Goal: Task Accomplishment & Management: Manage account settings

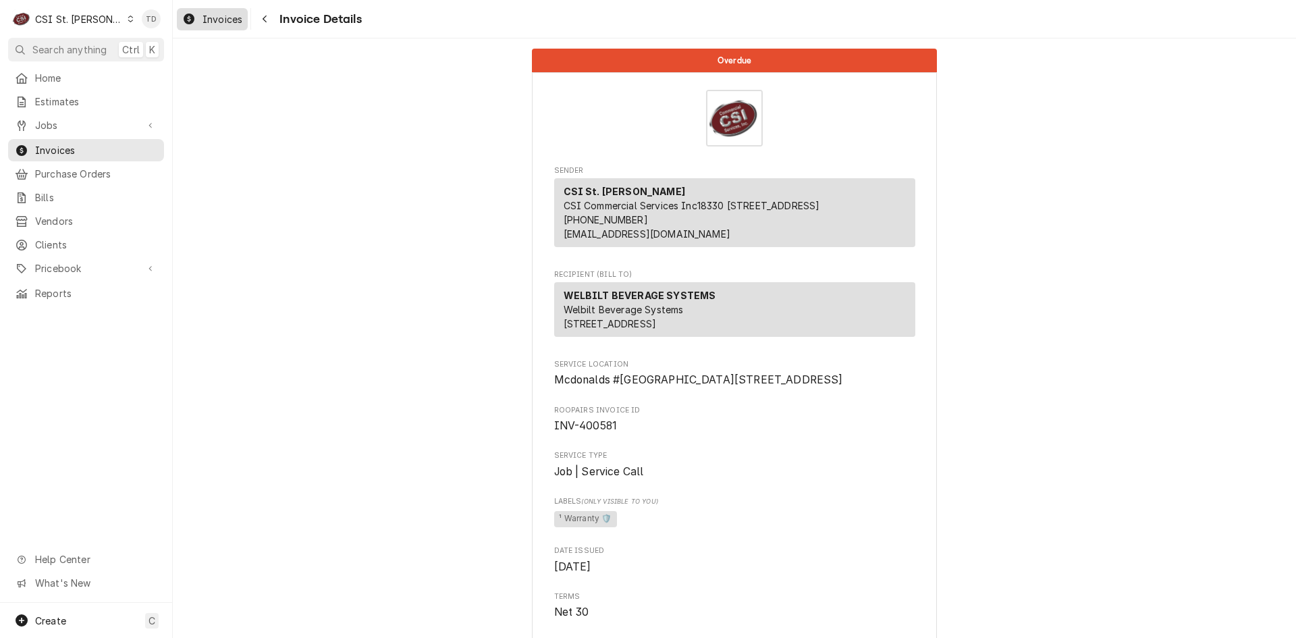
scroll to position [2981, 0]
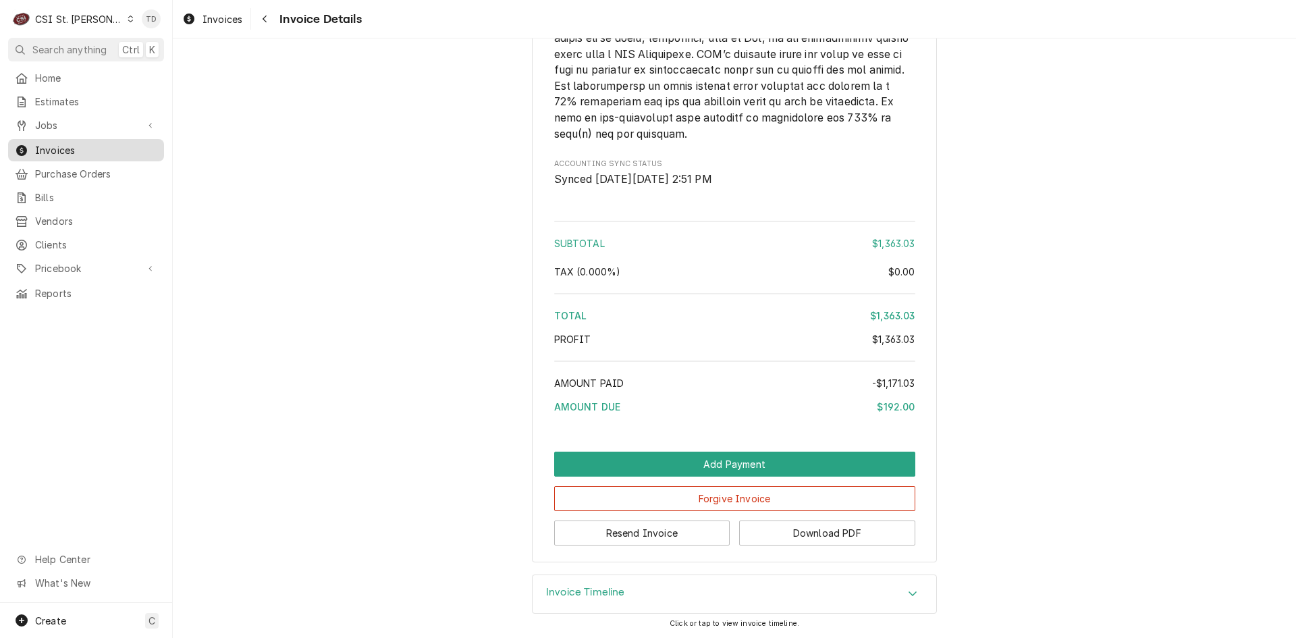
click at [91, 145] on span "Invoices" at bounding box center [96, 150] width 122 height 14
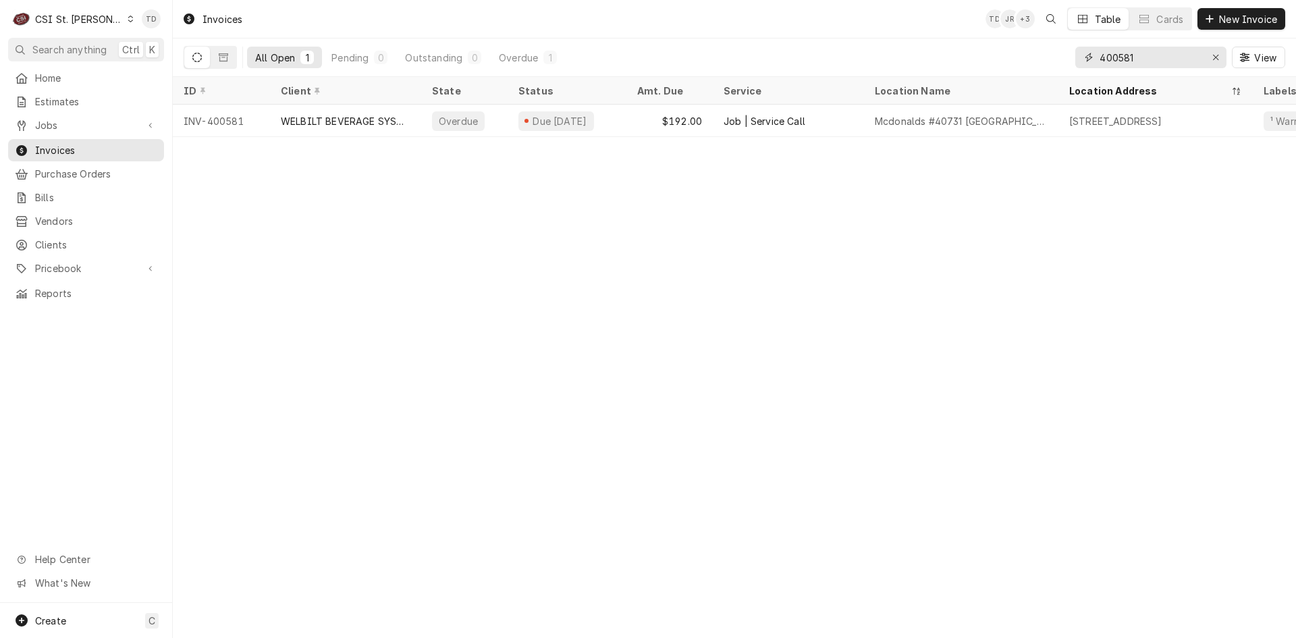
click at [1153, 58] on input "400581" at bounding box center [1149, 58] width 101 height 22
click at [1152, 57] on input "400581" at bounding box center [1149, 58] width 101 height 22
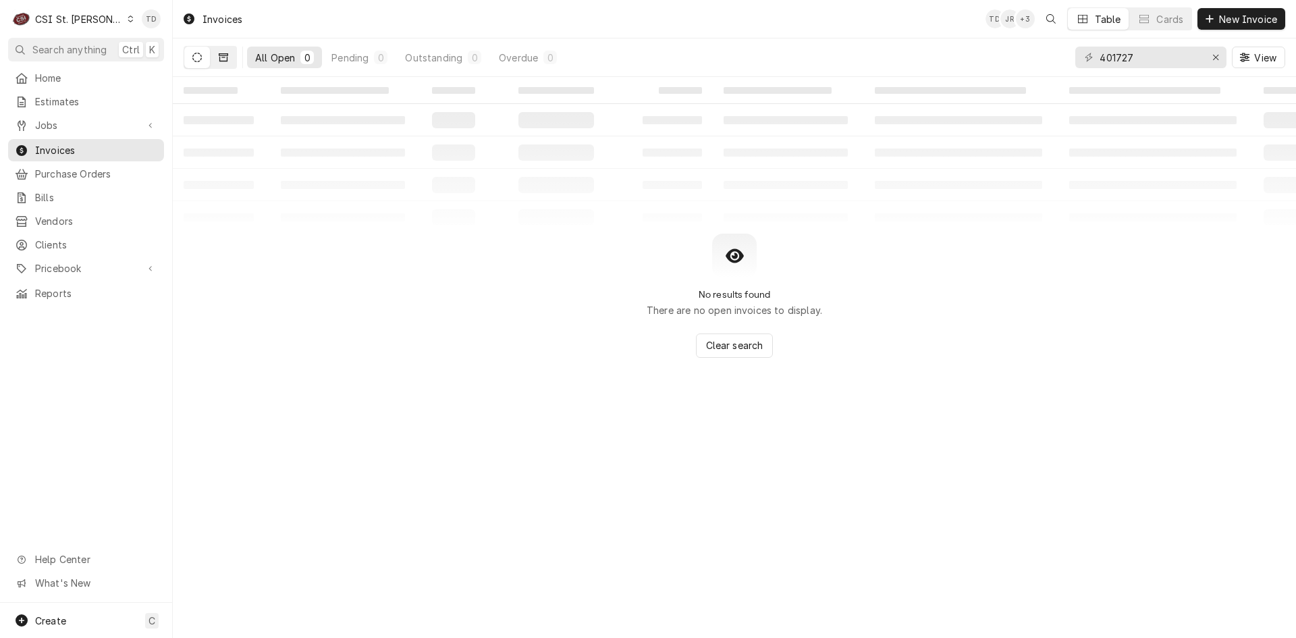
click at [226, 53] on icon "Dynamic Content Wrapper" at bounding box center [223, 57] width 9 height 8
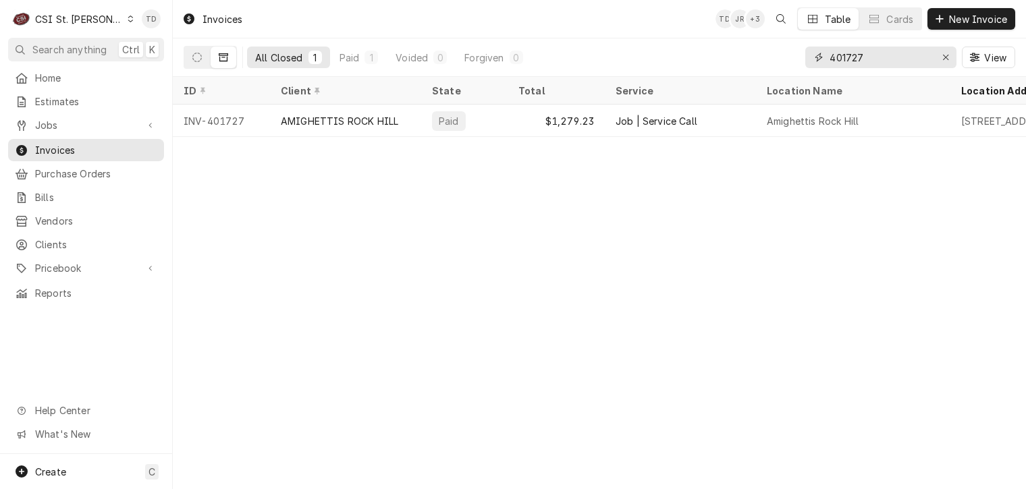
click at [894, 59] on input "401727" at bounding box center [879, 58] width 101 height 22
click at [894, 57] on input "401727" at bounding box center [879, 58] width 101 height 22
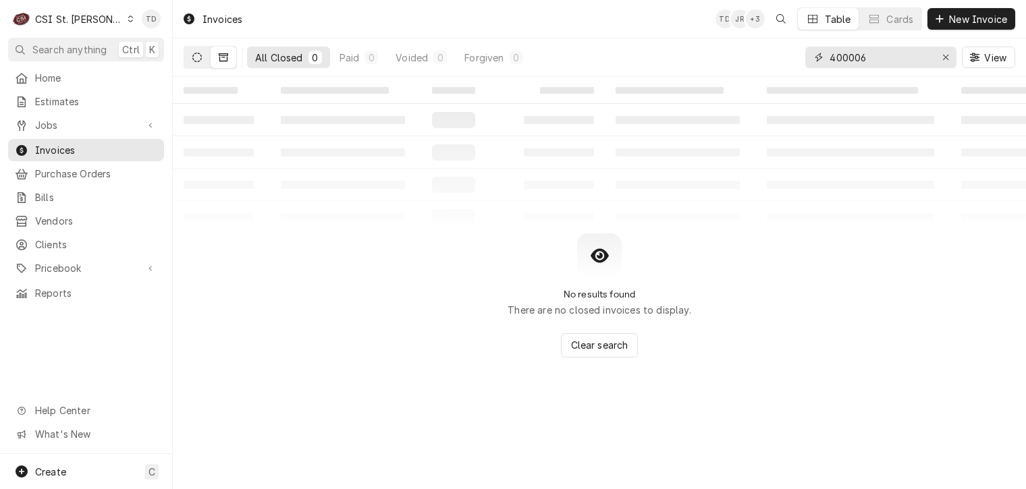
type input "400006"
click at [208, 57] on button "Dynamic Content Wrapper" at bounding box center [197, 58] width 26 height 22
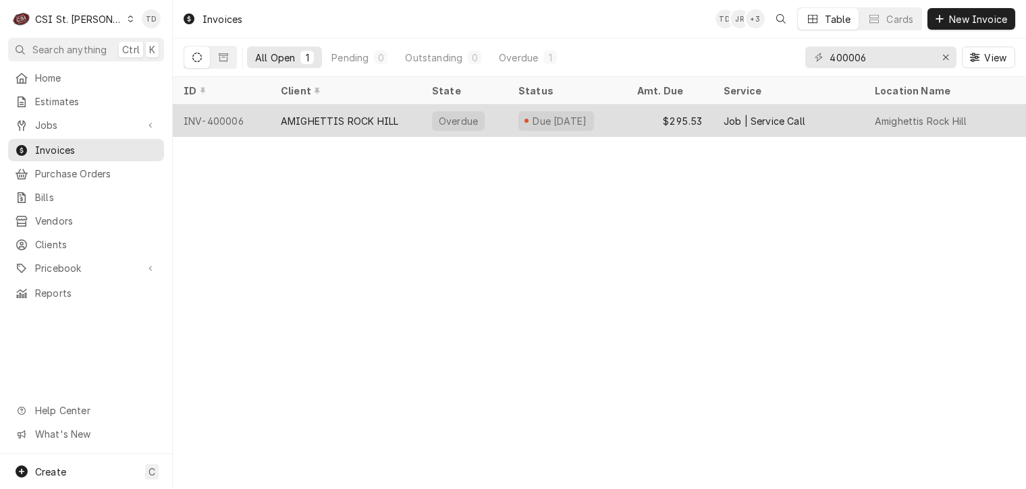
click at [377, 119] on div "AMIGHETTIS ROCK HILL" at bounding box center [339, 121] width 117 height 14
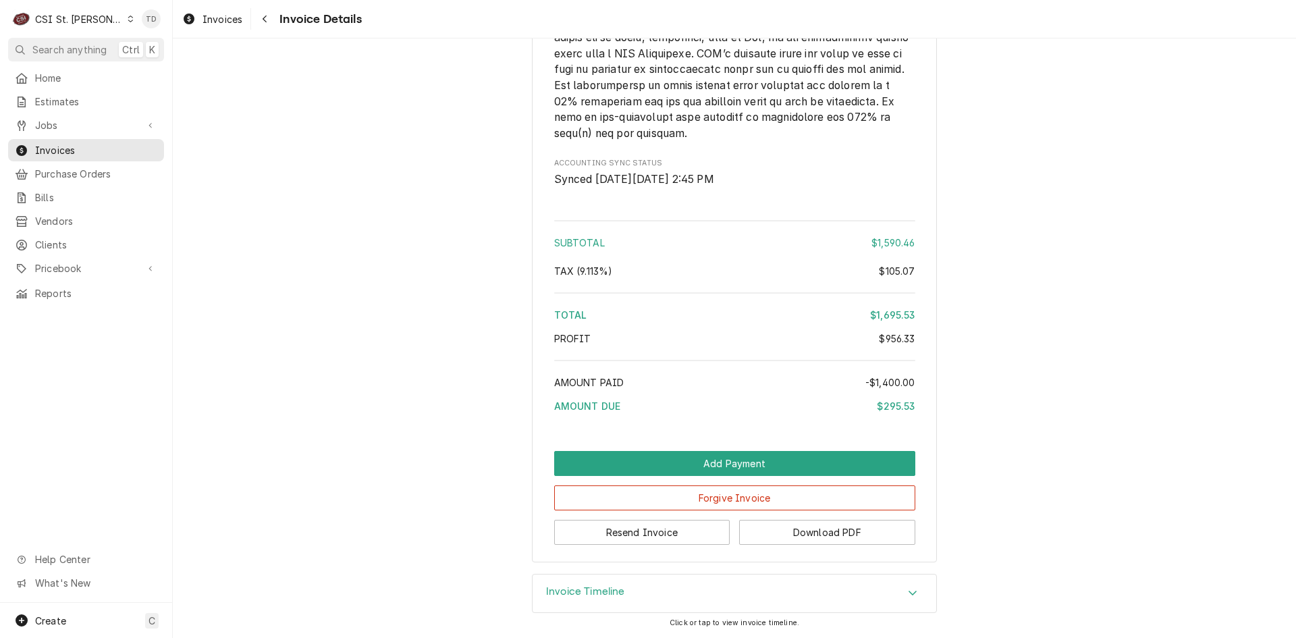
scroll to position [2615, 0]
click at [636, 489] on button "Forgive Invoice" at bounding box center [734, 497] width 361 height 25
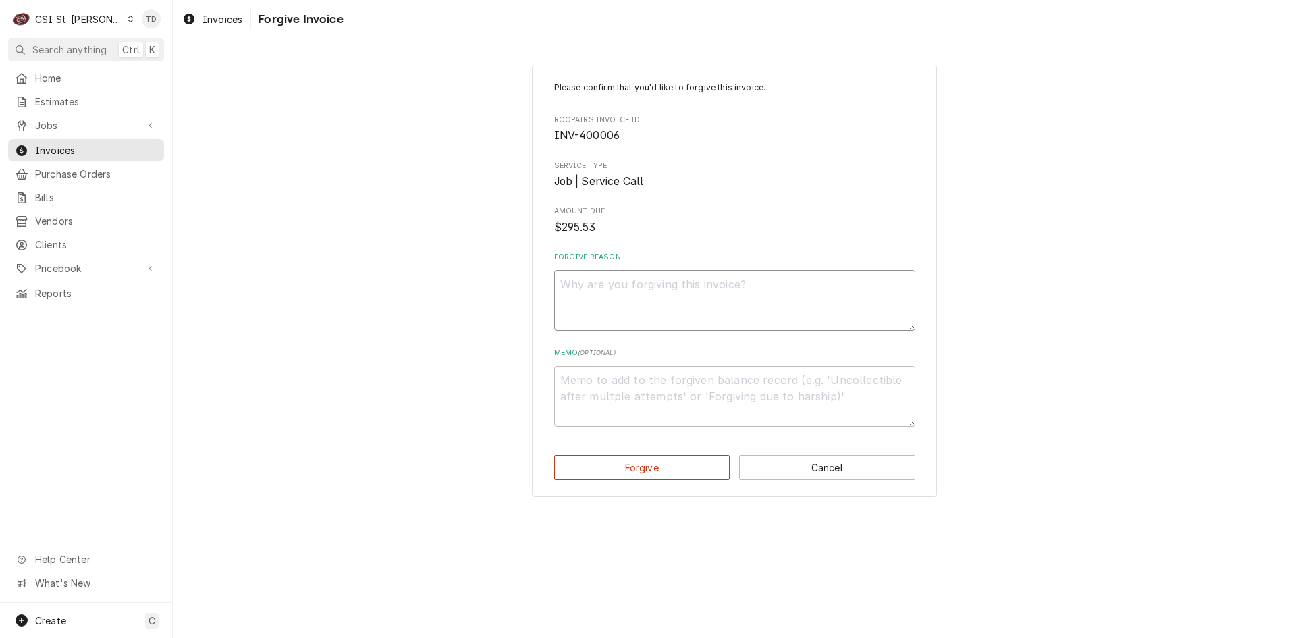
click at [582, 286] on textarea "Forgive Reason" at bounding box center [734, 300] width 361 height 61
type textarea "x"
type textarea "C"
type textarea "x"
type textarea "Co"
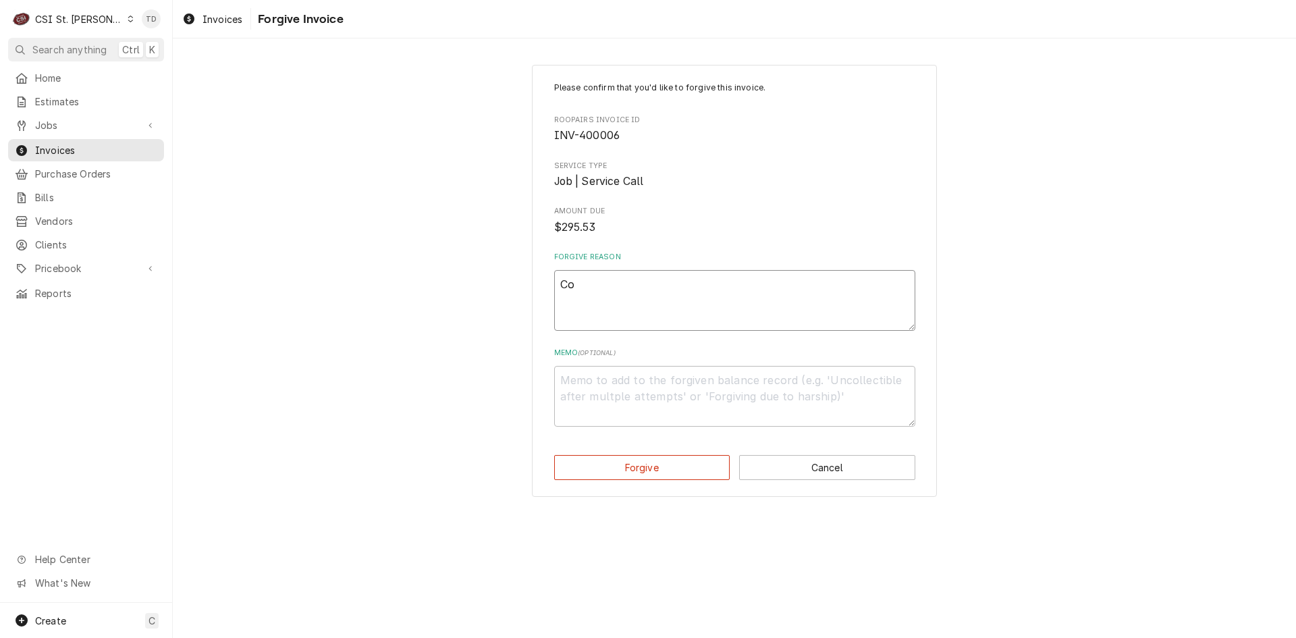
type textarea "x"
type textarea "Con"
type textarea "x"
type textarea "Conc"
type textarea "x"
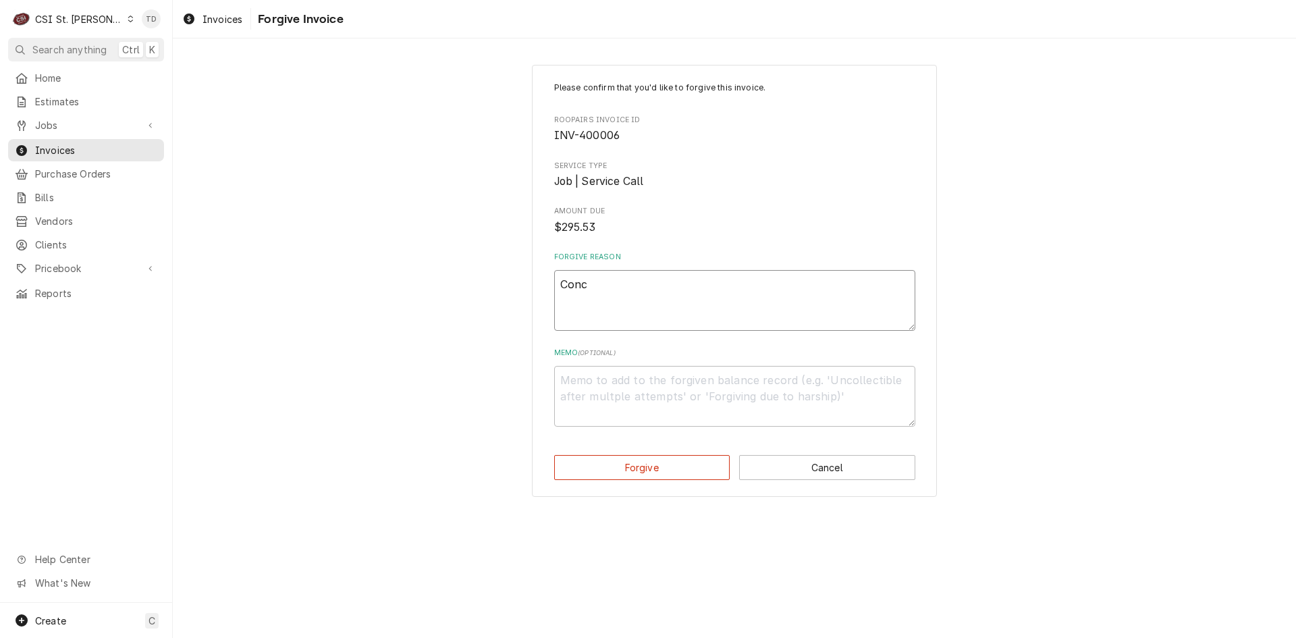
type textarea "Conce"
type textarea "x"
type textarea "Conces"
type textarea "x"
type textarea "Concess"
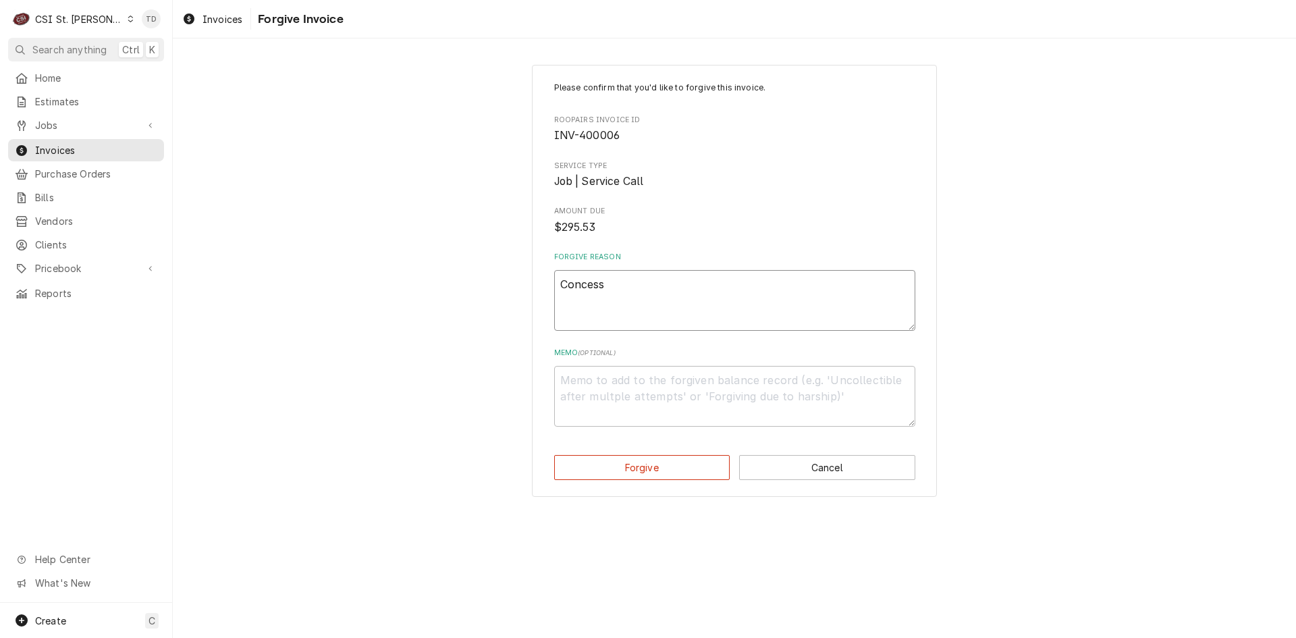
type textarea "x"
type textarea "Concessi"
type textarea "x"
type textarea "Concessio"
type textarea "x"
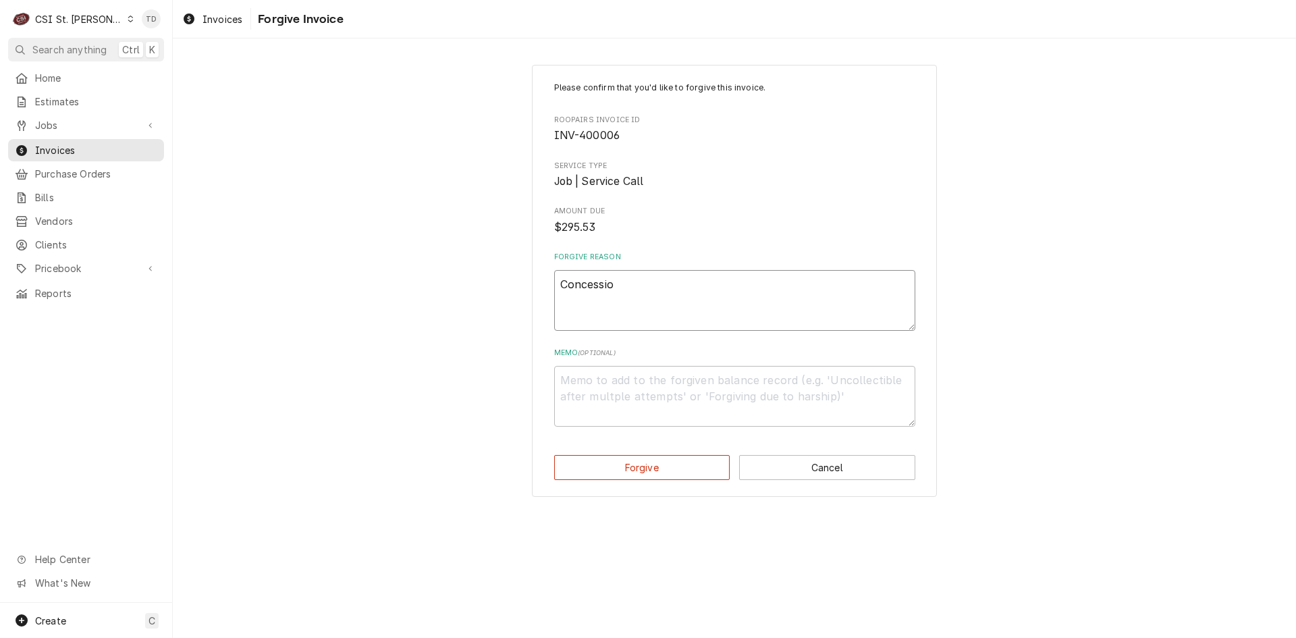
type textarea "Concession"
type textarea "x"
type textarea "Concessions"
type textarea "x"
type textarea "Concessions"
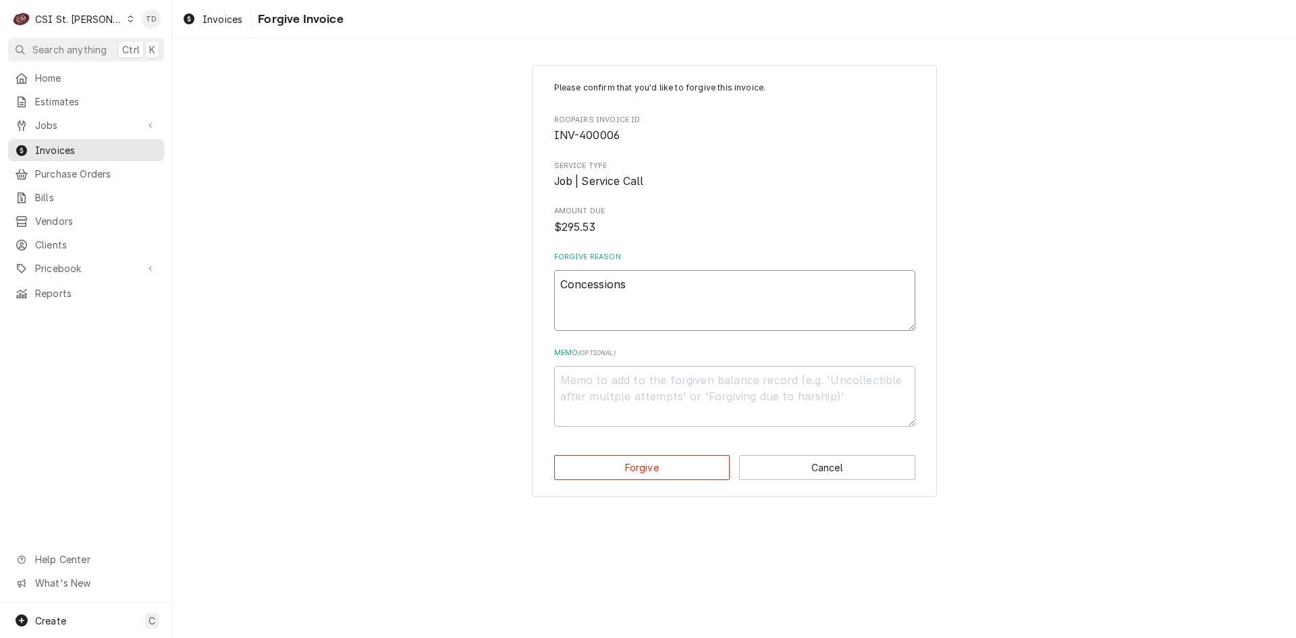
type textarea "x"
type textarea "Concessions g"
type textarea "x"
type textarea "Concessions gi"
type textarea "x"
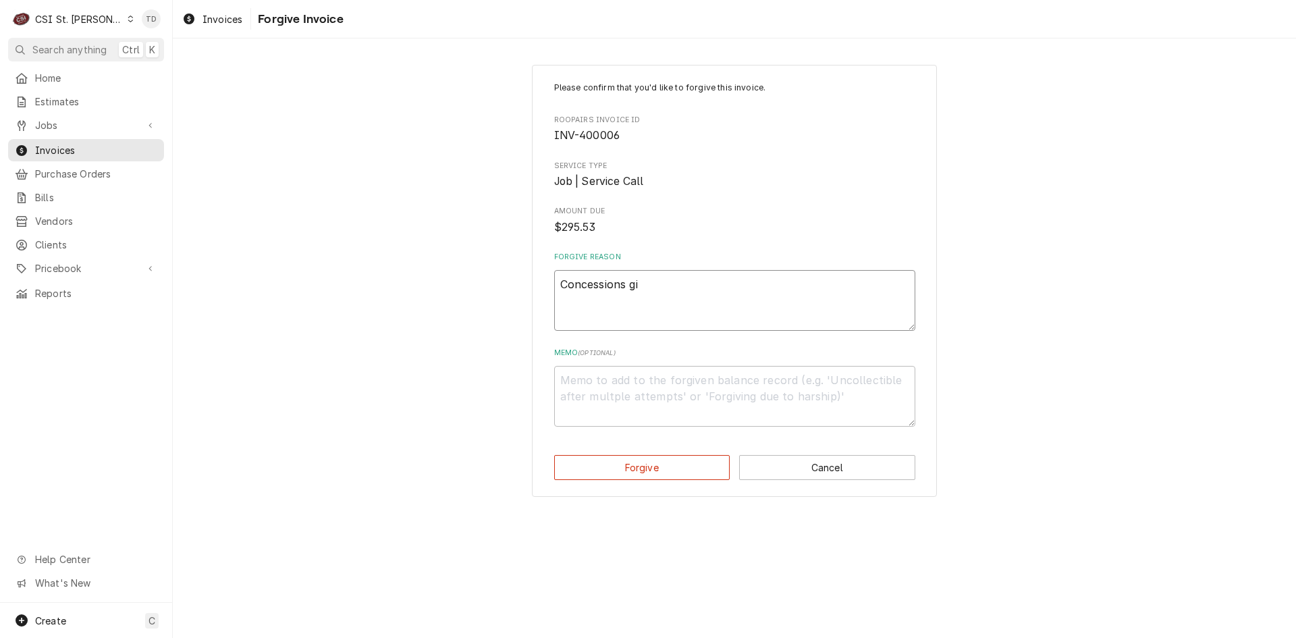
type textarea "Concessions giv"
type textarea "x"
type textarea "Concessions give"
type textarea "x"
type textarea "Concessions given"
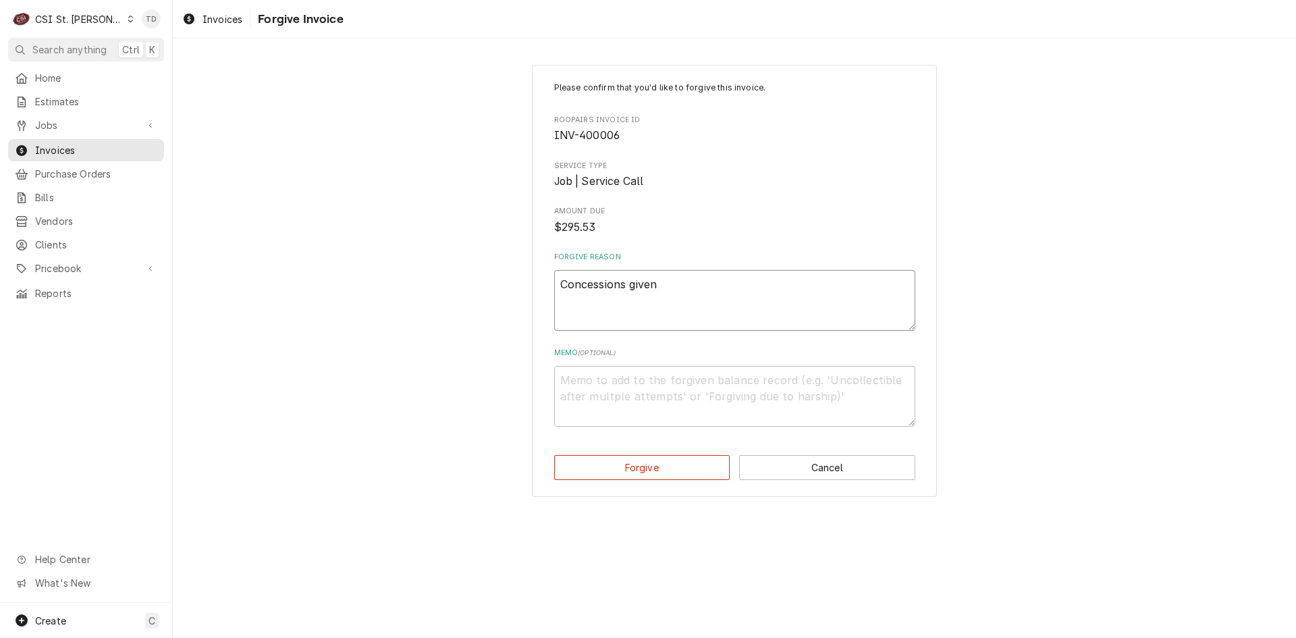
type textarea "x"
type textarea "Concessions given"
type textarea "x"
type textarea "Concessions given o"
type textarea "x"
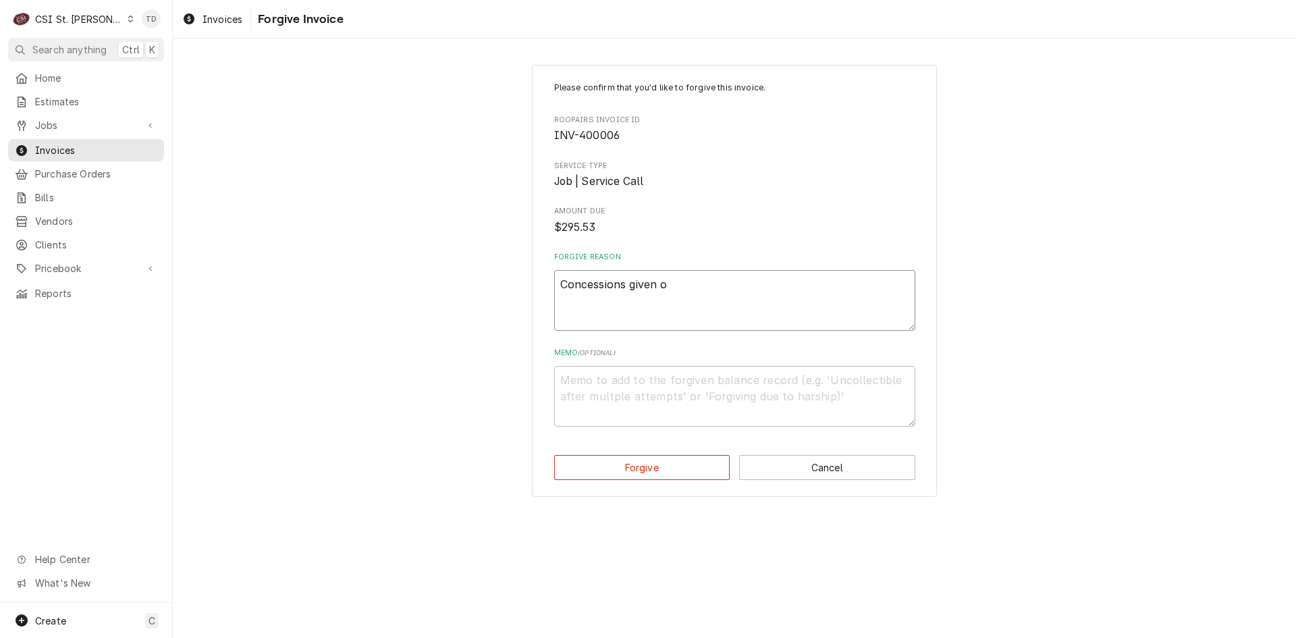
type textarea "Concessions given on"
type textarea "x"
type textarea "Concessions given on"
type textarea "x"
type textarea "Concessions given on l"
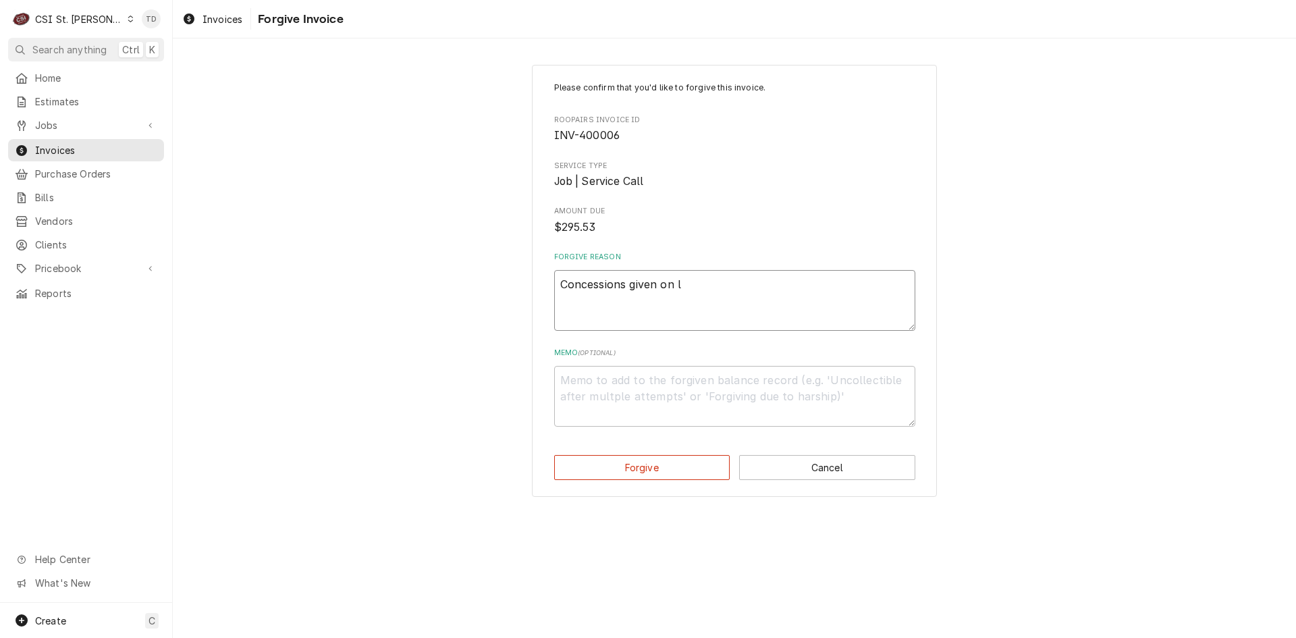
type textarea "x"
type textarea "Concessions given on la"
type textarea "x"
type textarea "Concessions given on lab"
type textarea "x"
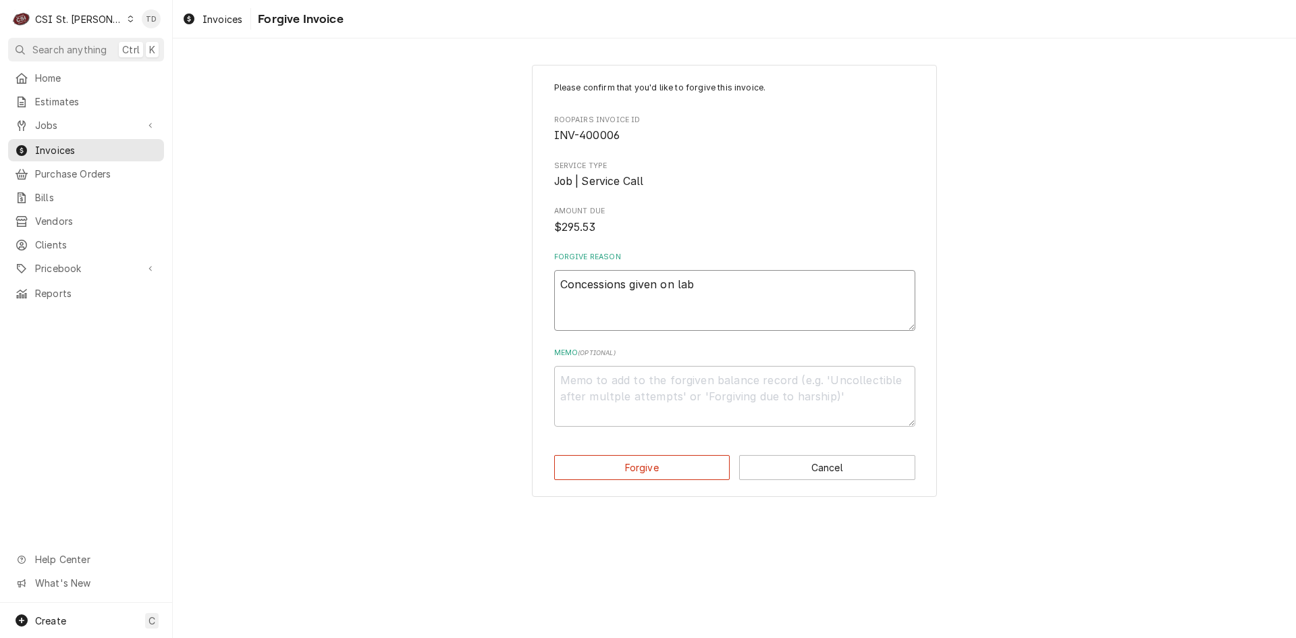
type textarea "Concessions given on labo"
type textarea "x"
type textarea "Concessions given on labor"
type textarea "x"
type textarea "Concessions given on labor"
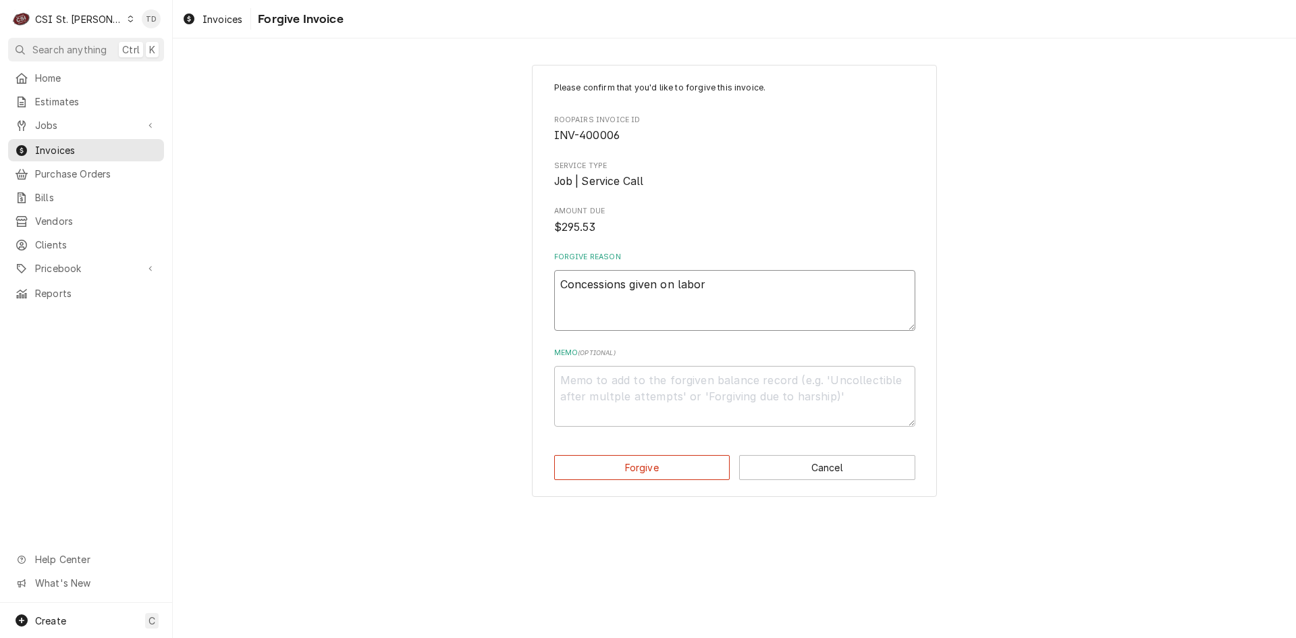
type textarea "x"
type textarea "Concessions given on labor p"
type textarea "x"
type textarea "Concessions given on labor pe"
type textarea "x"
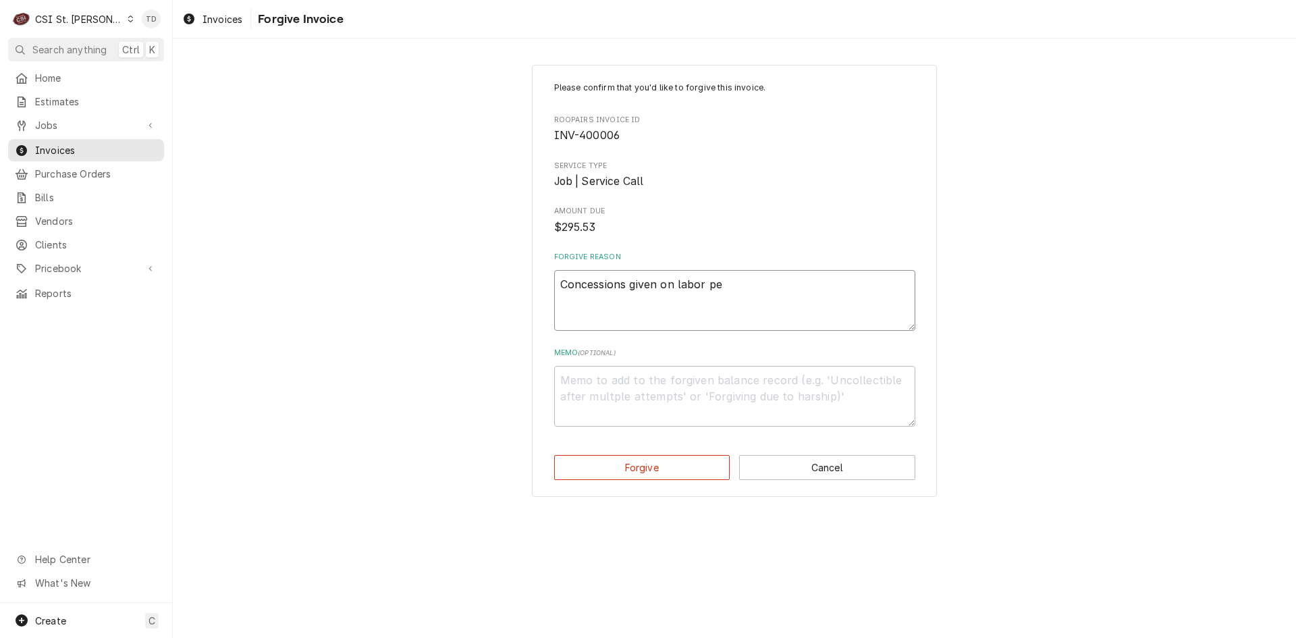
type textarea "Concessions given on labor per"
type textarea "x"
type textarea "Concessions given on labor per"
type textarea "x"
type textarea "Concessions given on labor per D"
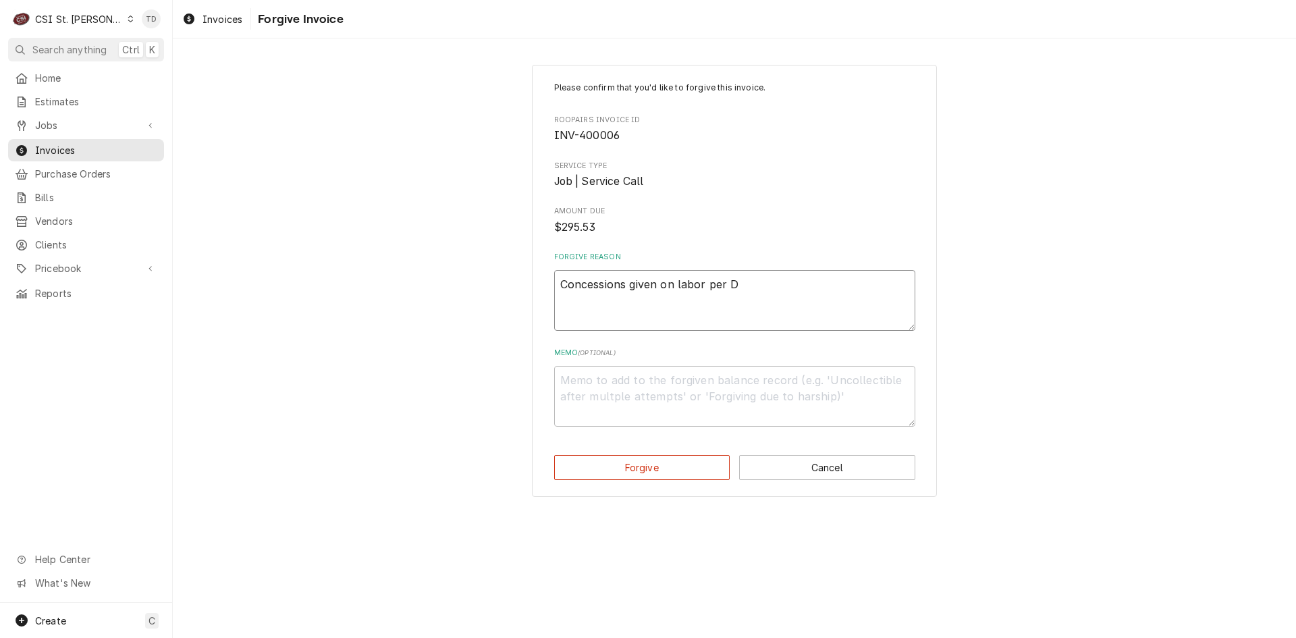
type textarea "x"
type textarea "Concessions given on labor per Dr"
type textarea "x"
type textarea "Concessions given on labor per Dre"
type textarea "x"
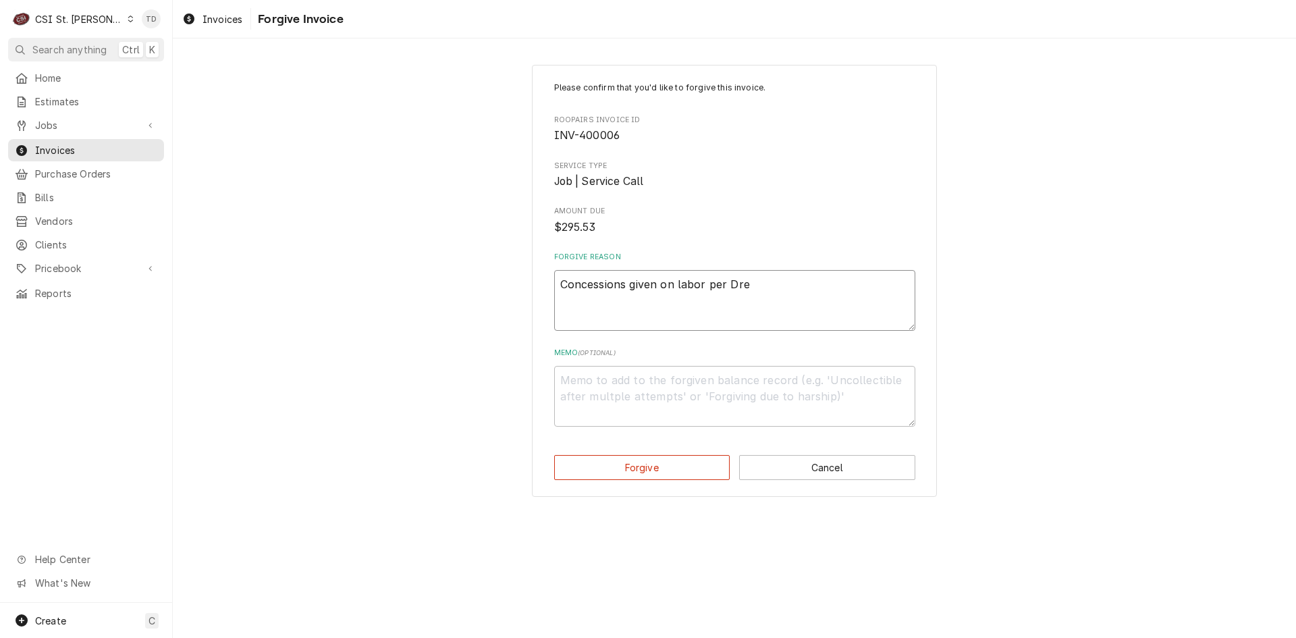
type textarea "Concessions given on labor per Drew"
type textarea "x"
type textarea "Concessions given on labor per Drew"
type textarea "x"
type textarea "Concessions given on labor per Drew -"
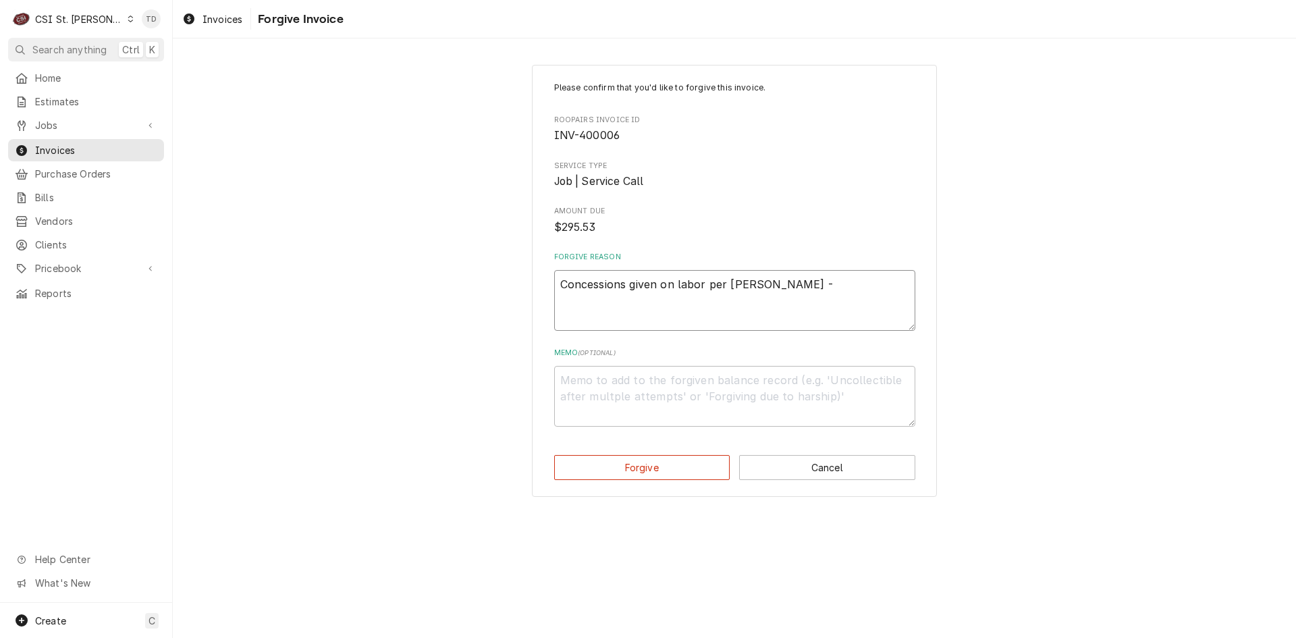
type textarea "x"
type textarea "Concessions given on labor per Drew -"
type textarea "x"
type textarea "Concessions given on labor per Drew - T"
type textarea "x"
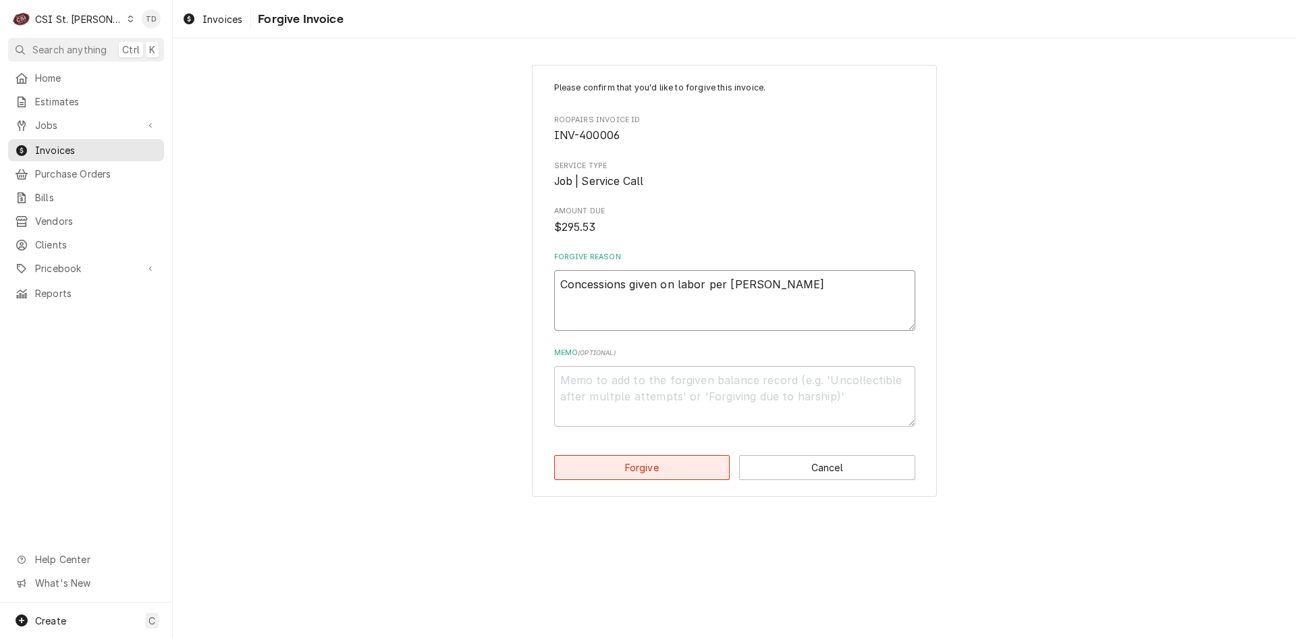
type textarea "Concessions given on labor per Drew - TD"
click at [605, 463] on button "Forgive" at bounding box center [642, 467] width 176 height 25
type textarea "x"
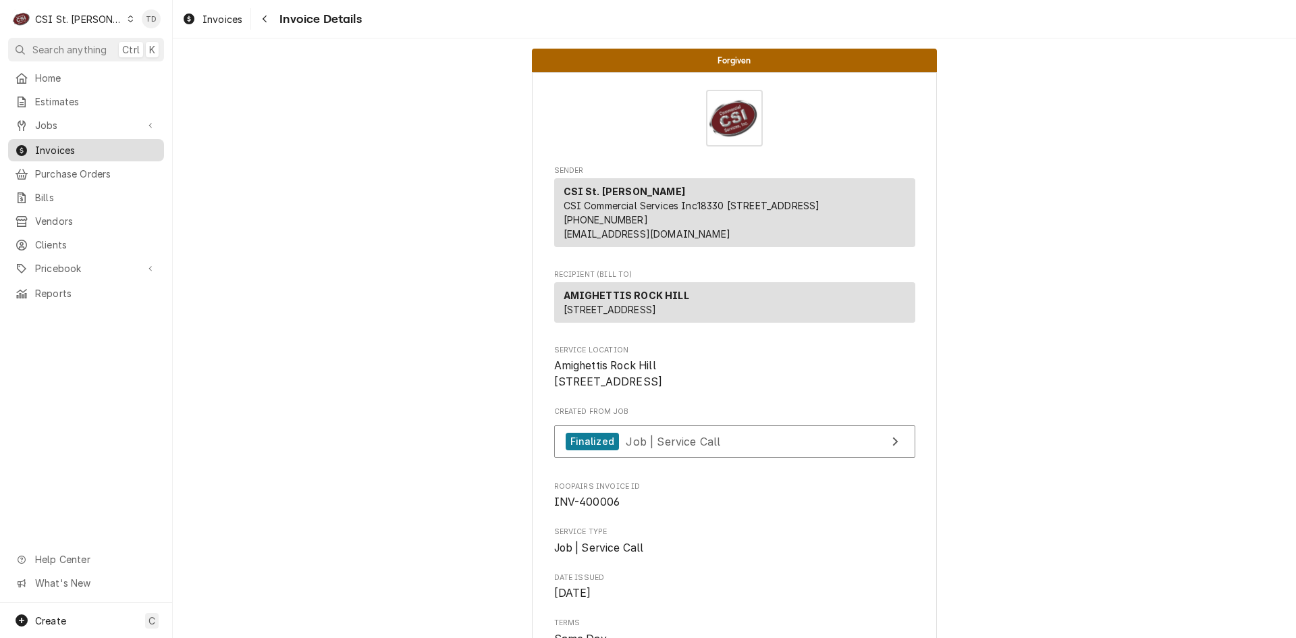
click at [92, 143] on span "Invoices" at bounding box center [96, 150] width 122 height 14
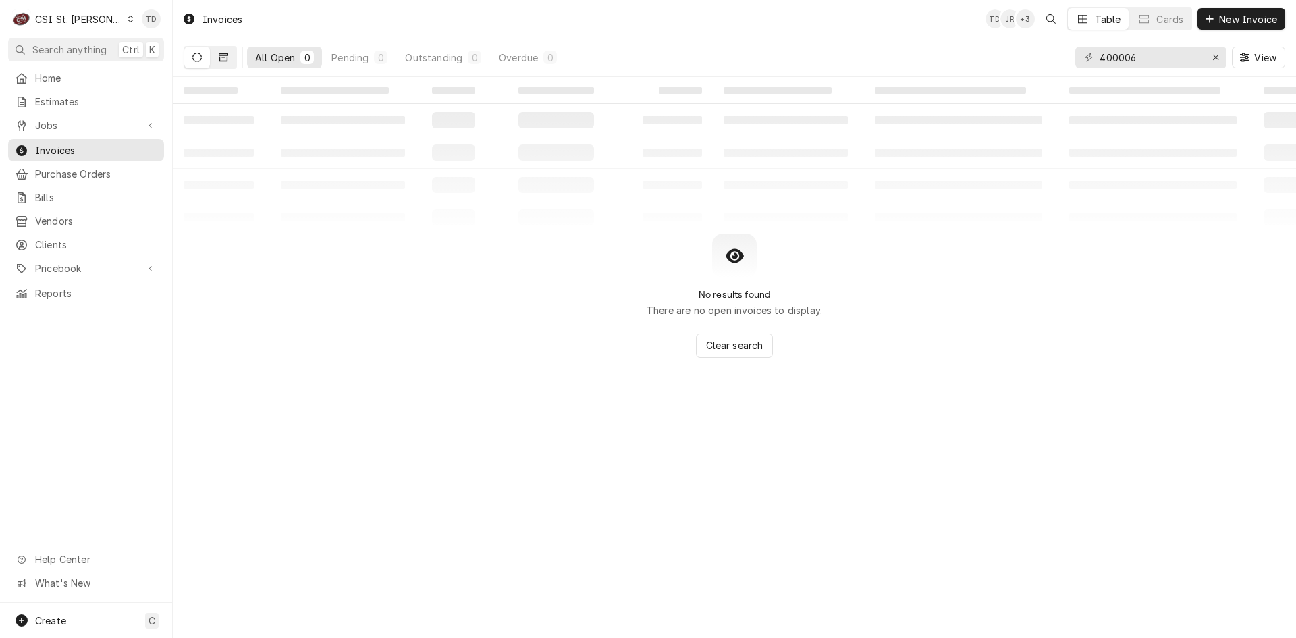
click at [227, 51] on button "Dynamic Content Wrapper" at bounding box center [224, 58] width 26 height 22
